Goal: Find specific page/section: Find specific page/section

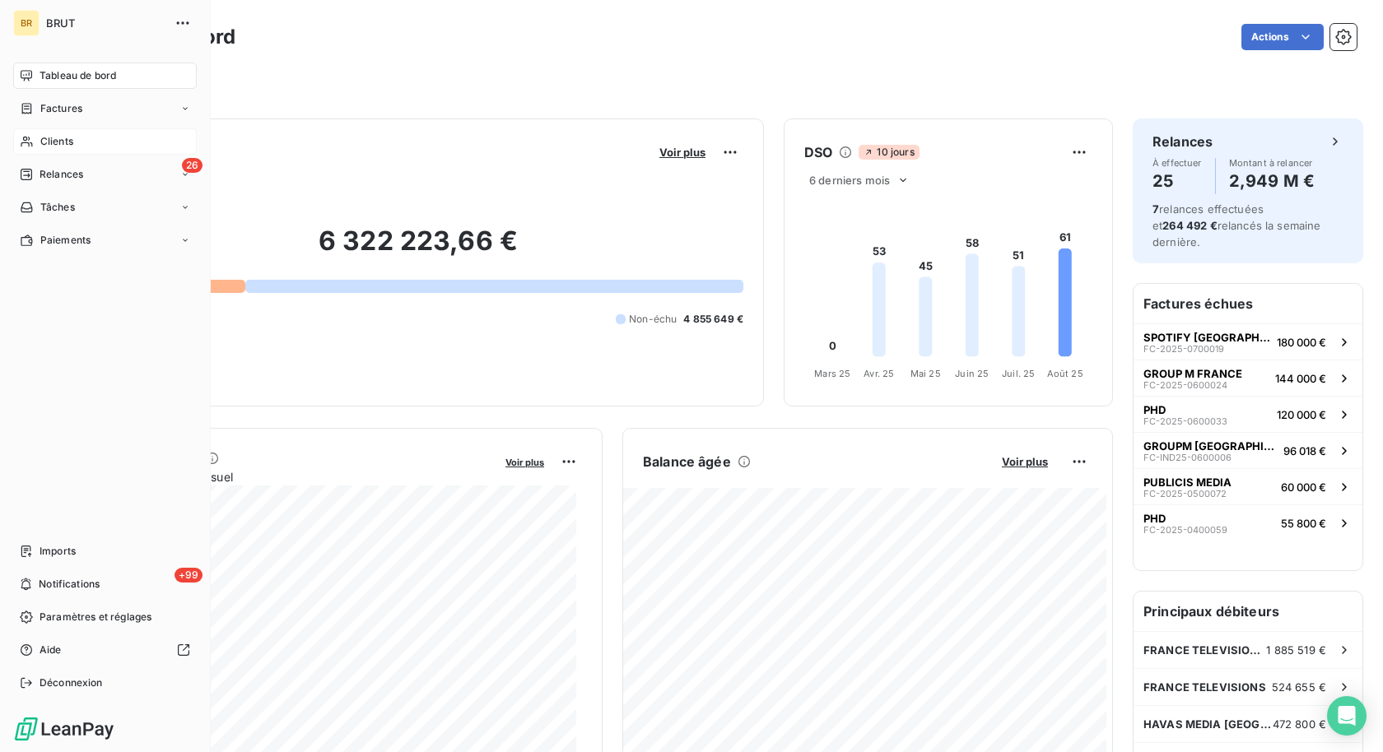
click at [58, 141] on span "Clients" at bounding box center [56, 141] width 33 height 15
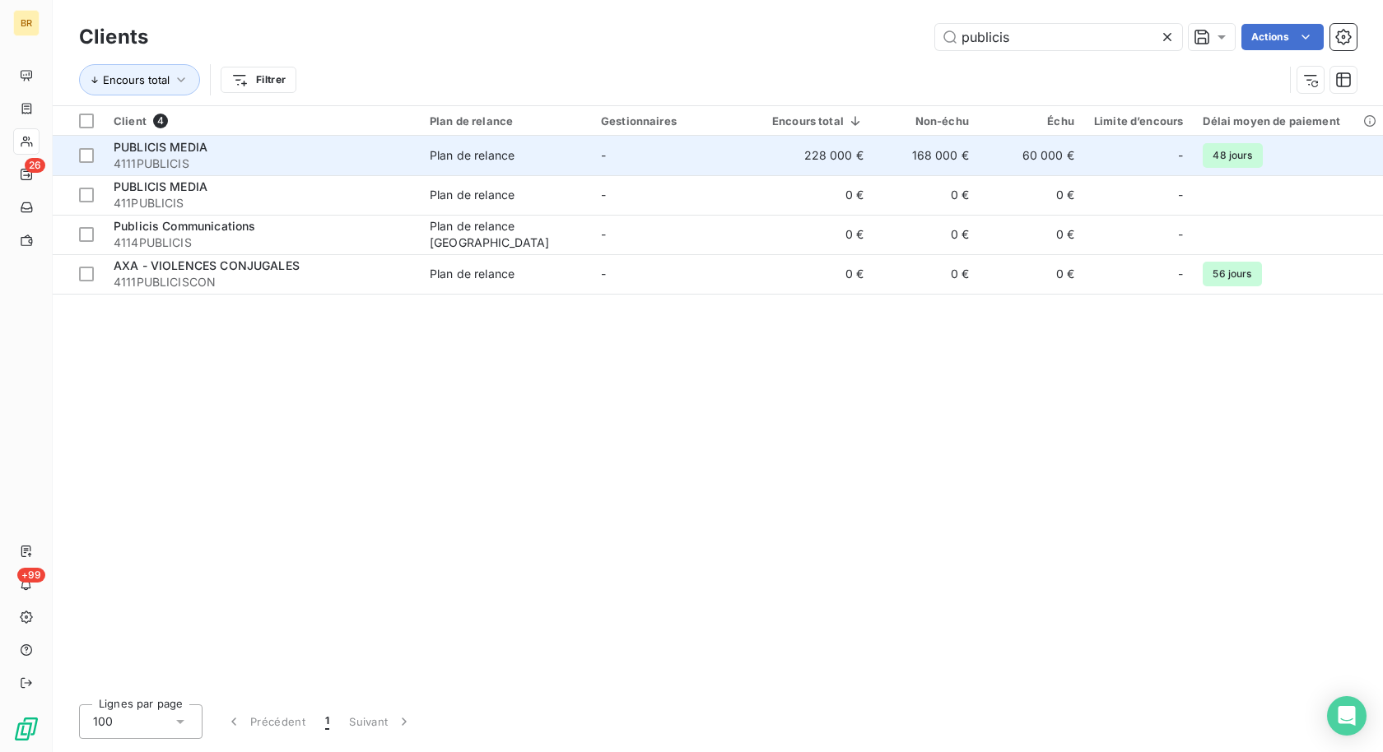
type input "publicis"
click at [362, 165] on span "4111PUBLICIS" at bounding box center [262, 164] width 296 height 16
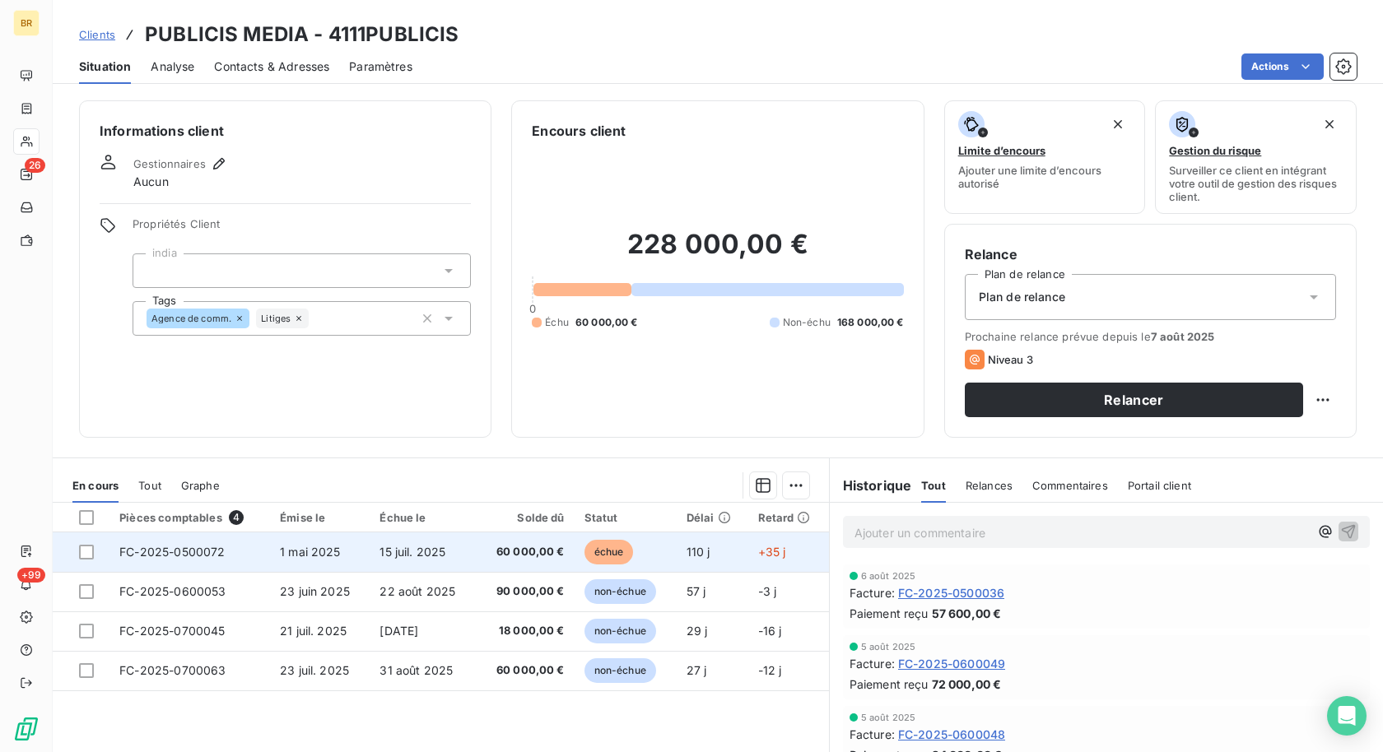
click at [310, 551] on span "1 mai 2025" at bounding box center [310, 552] width 61 height 14
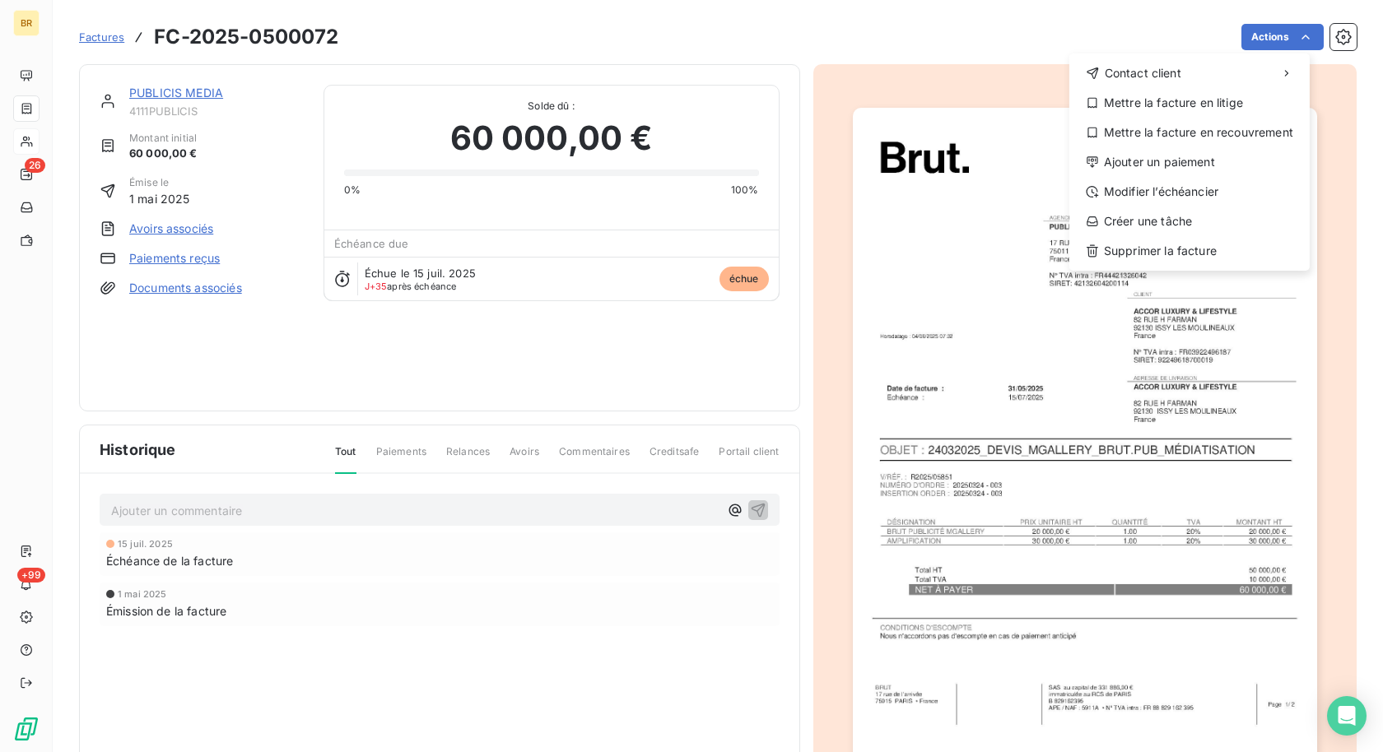
click at [943, 368] on html "BR 26 +99 Factures FC-2025-0500072 Actions Contact client Mettre la facture en …" at bounding box center [691, 376] width 1383 height 752
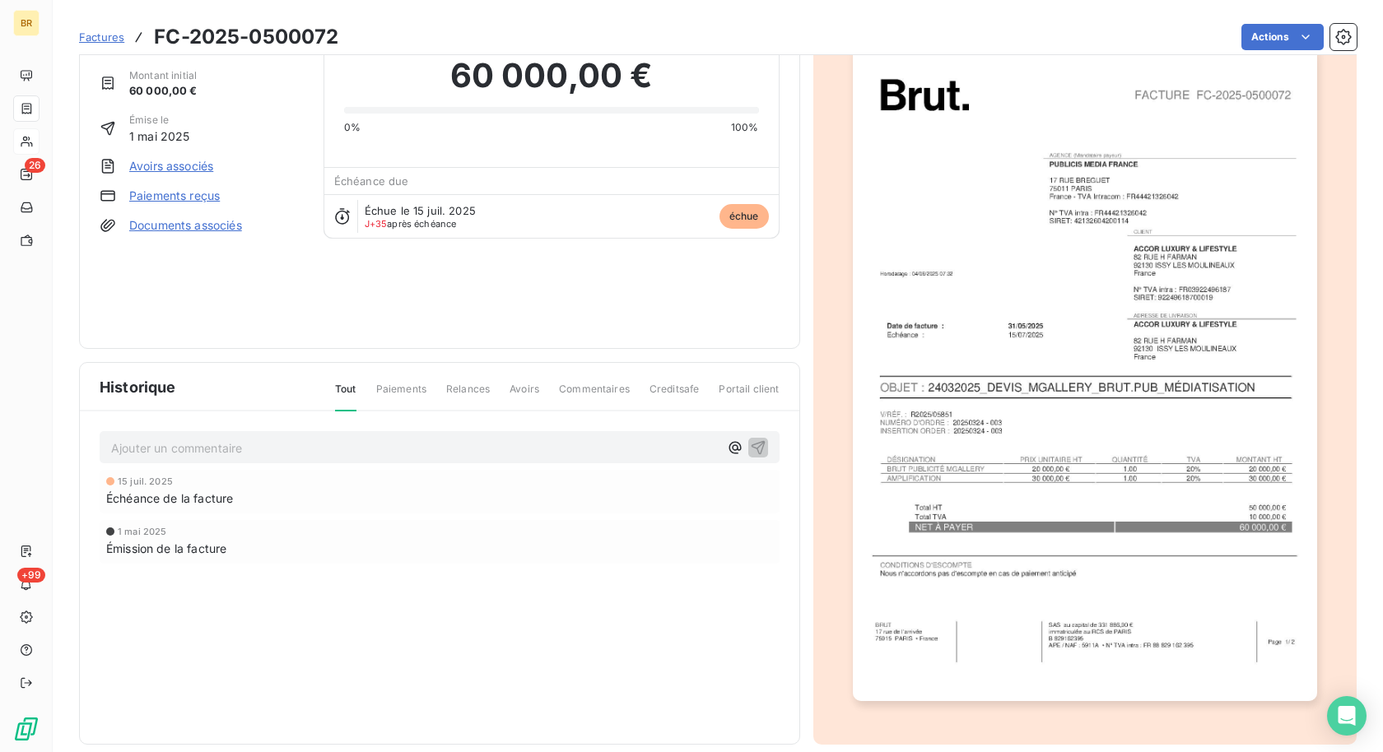
scroll to position [72, 0]
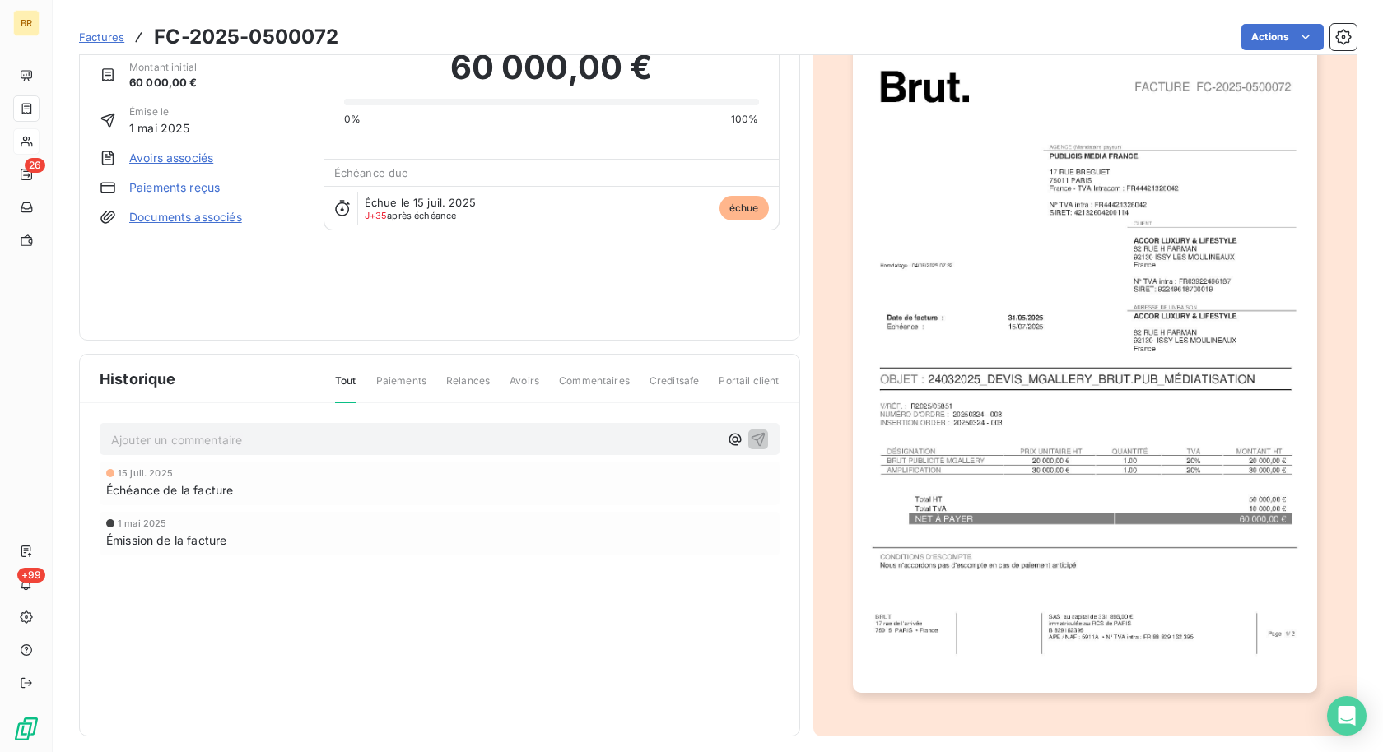
click at [1070, 639] on img "button" at bounding box center [1085, 365] width 464 height 656
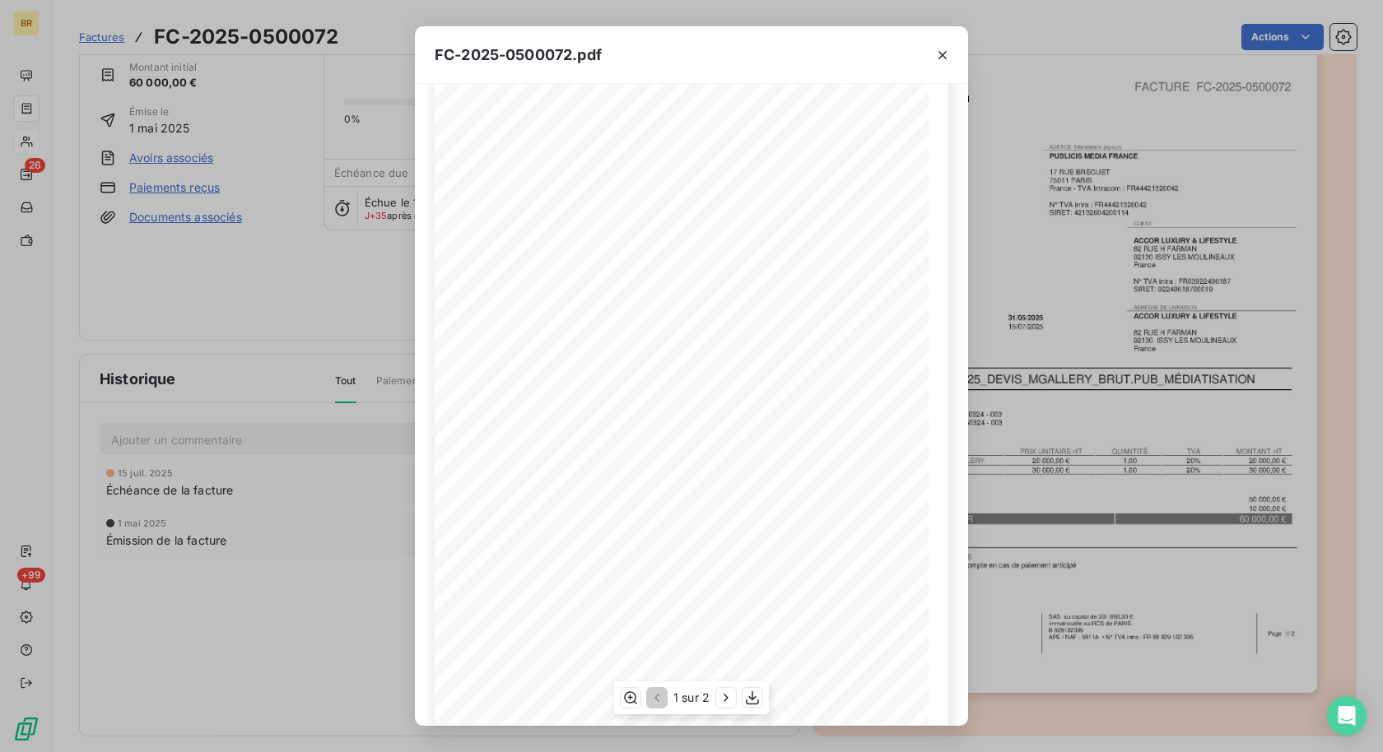
scroll to position [95, 0]
click at [754, 696] on icon "button" at bounding box center [752, 698] width 16 height 16
